Goal: Transaction & Acquisition: Purchase product/service

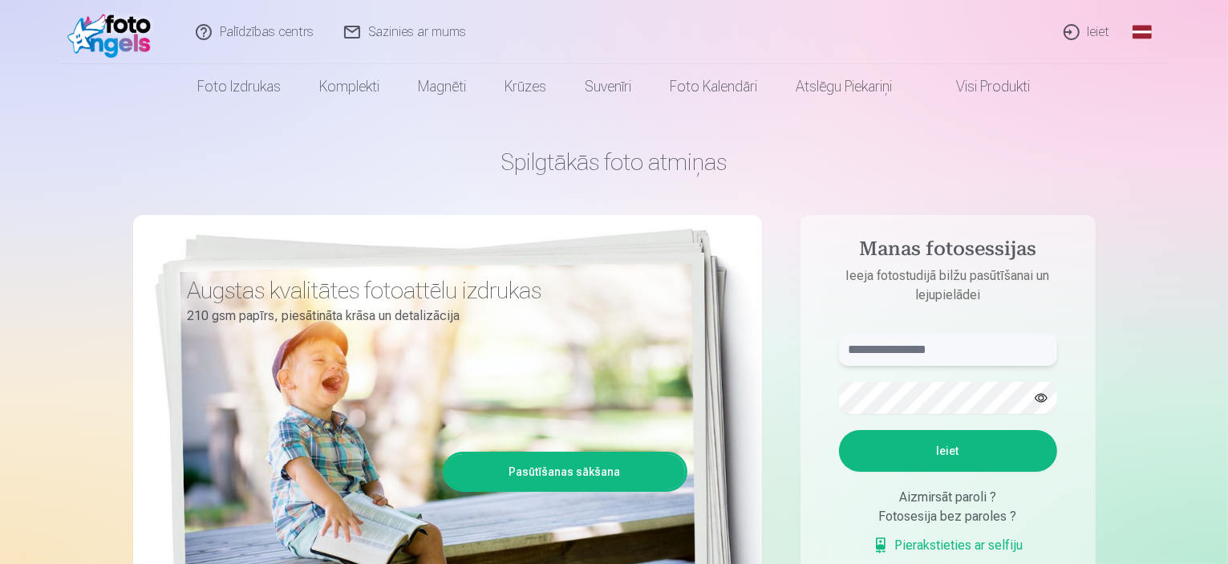
click at [919, 344] on input "text" at bounding box center [948, 350] width 218 height 32
type input "**********"
click at [947, 449] on button "Ieiet" at bounding box center [948, 451] width 218 height 42
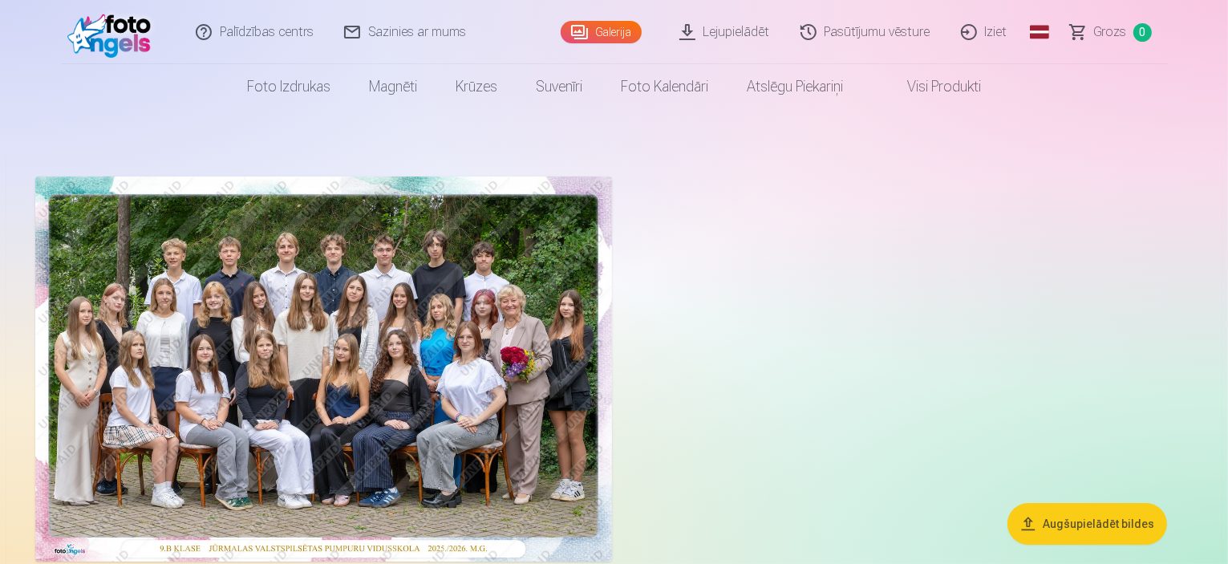
click at [599, 30] on link "Galerija" at bounding box center [601, 32] width 81 height 22
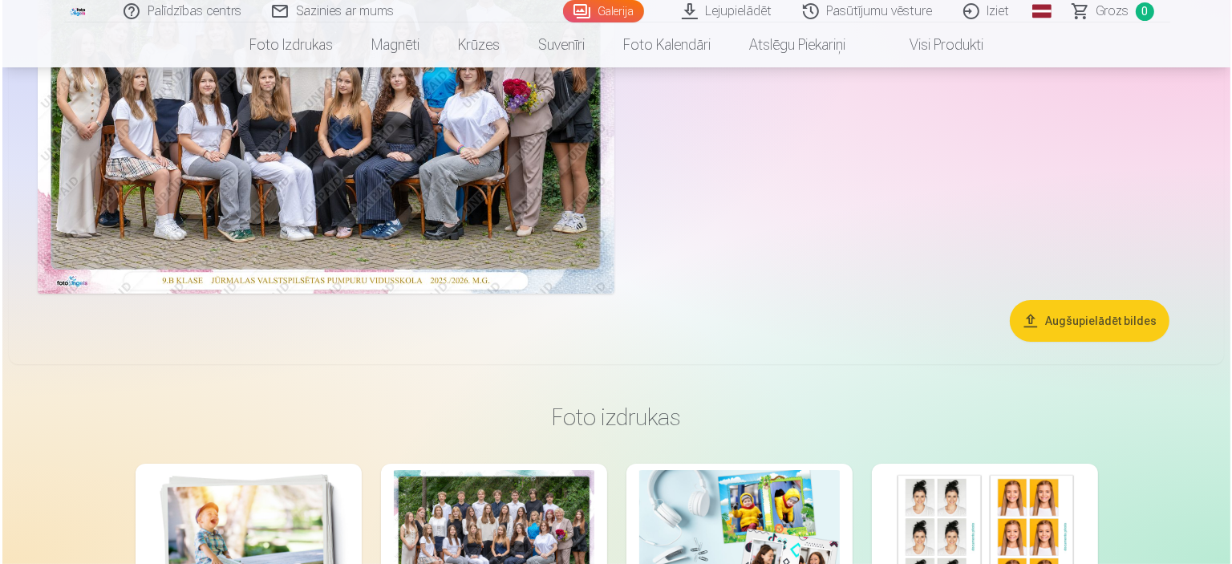
scroll to position [160, 0]
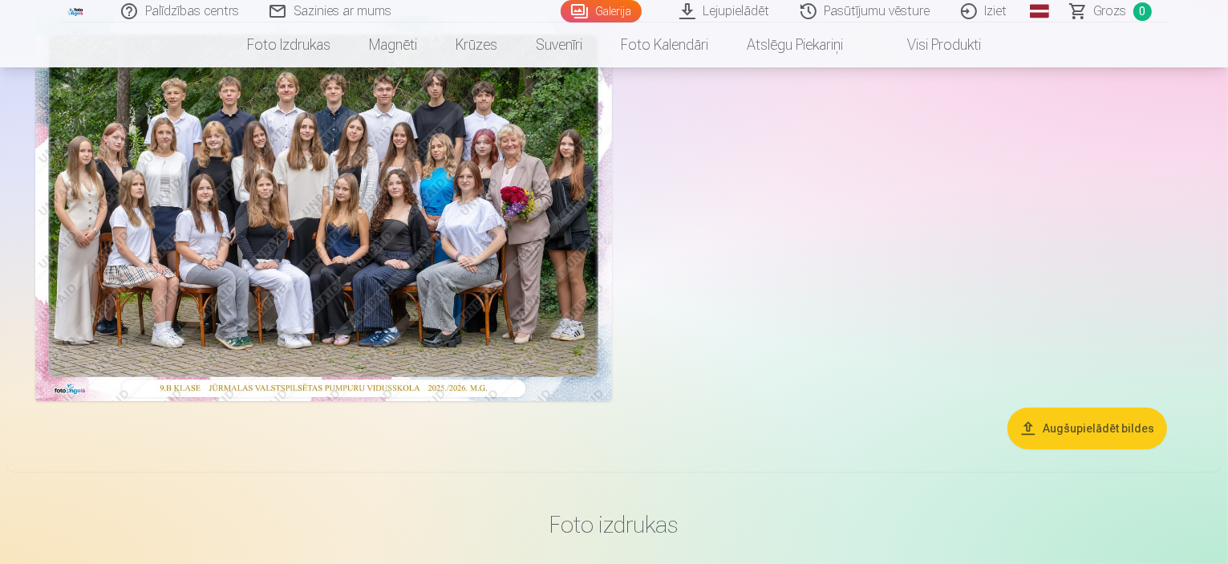
click at [208, 313] on img at bounding box center [323, 208] width 577 height 385
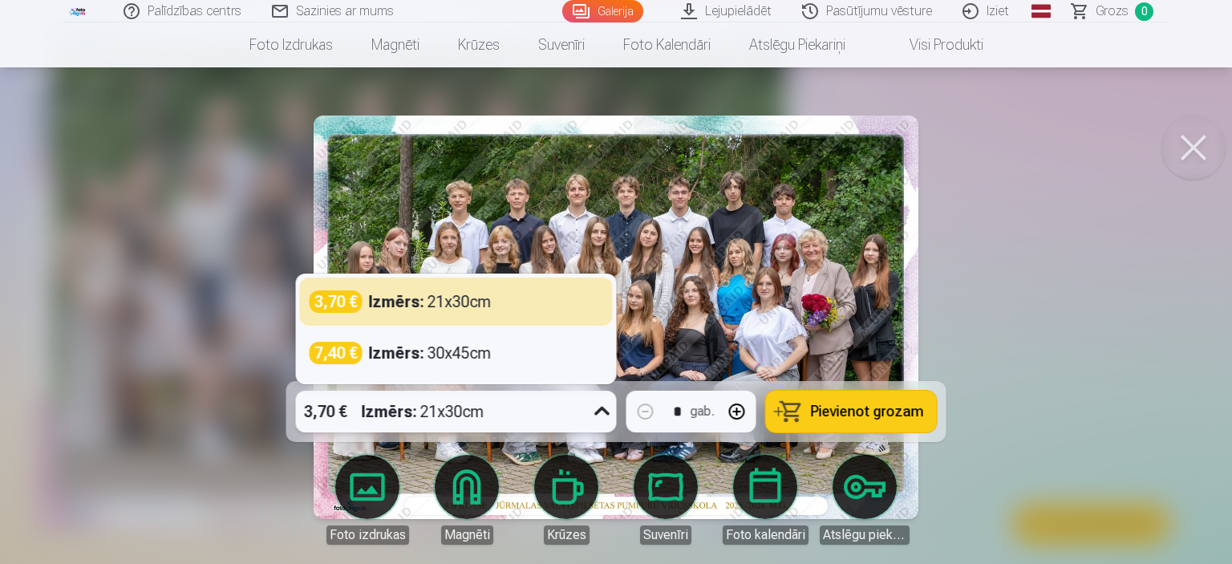
click at [605, 411] on icon at bounding box center [603, 412] width 26 height 26
click at [605, 411] on icon at bounding box center [601, 411] width 15 height 9
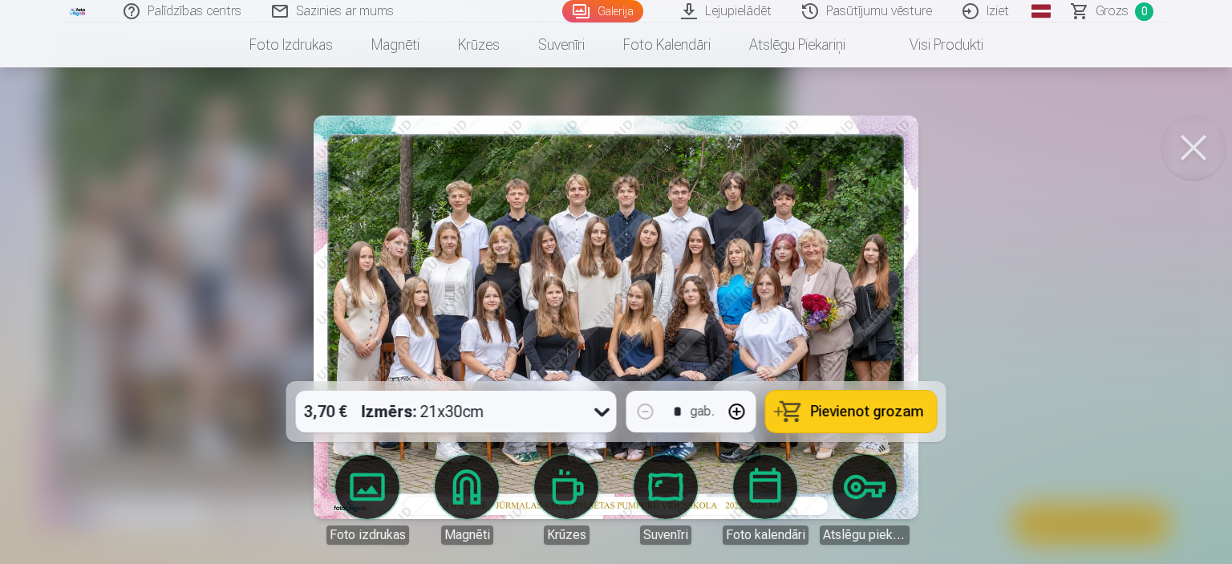
click at [882, 413] on span "Pievienot grozam" at bounding box center [867, 411] width 113 height 14
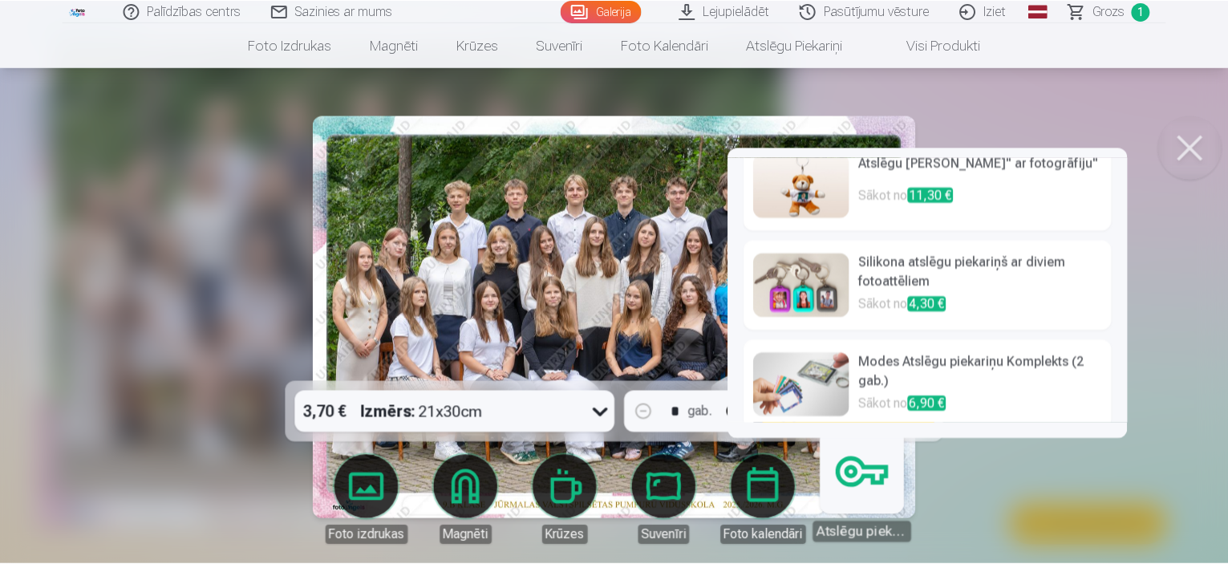
scroll to position [29, 0]
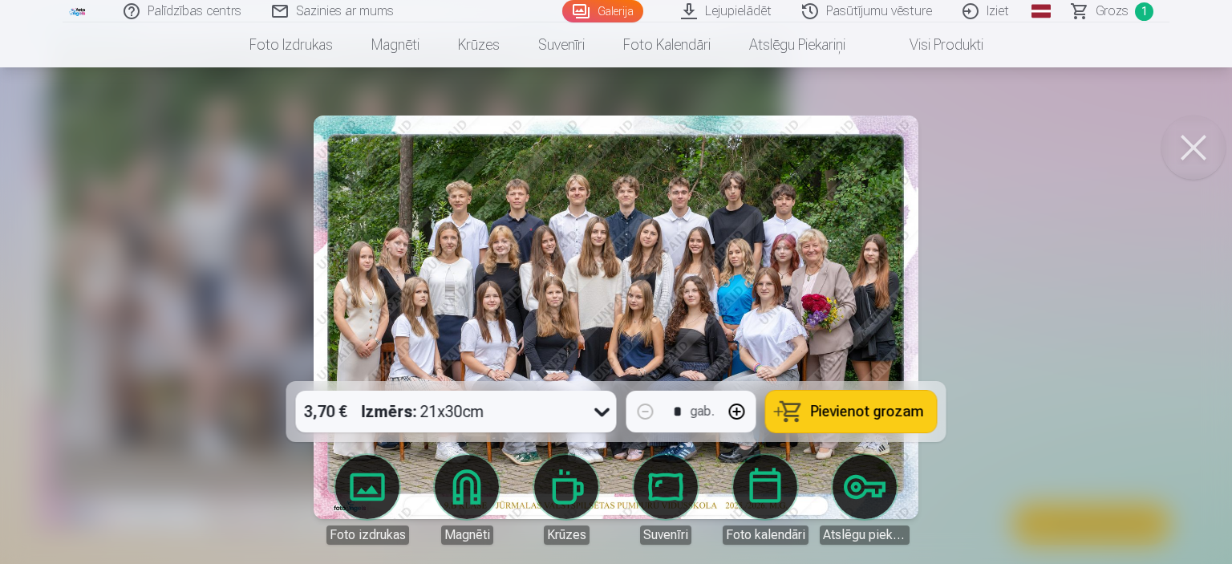
click at [1192, 136] on button at bounding box center [1194, 148] width 64 height 64
